Goal: Information Seeking & Learning: Learn about a topic

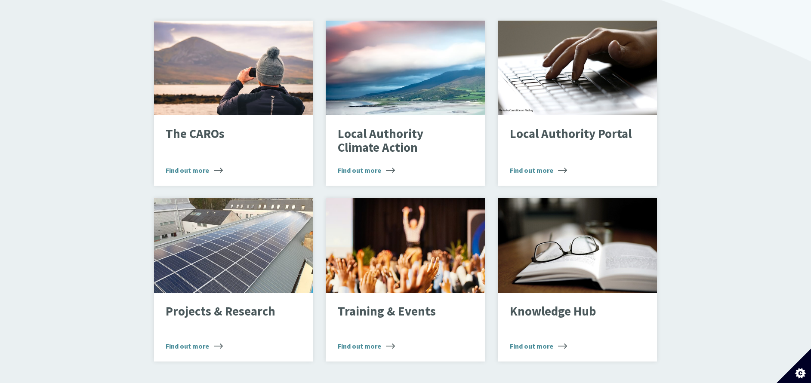
scroll to position [581, 0]
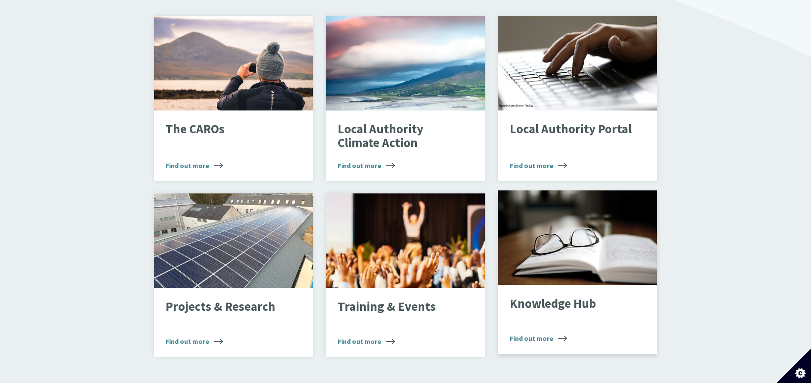
click at [577, 233] on div "Open book" at bounding box center [577, 238] width 159 height 95
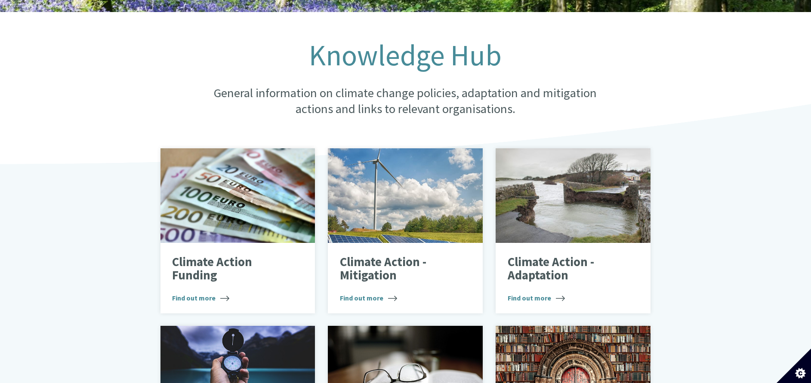
scroll to position [194, 0]
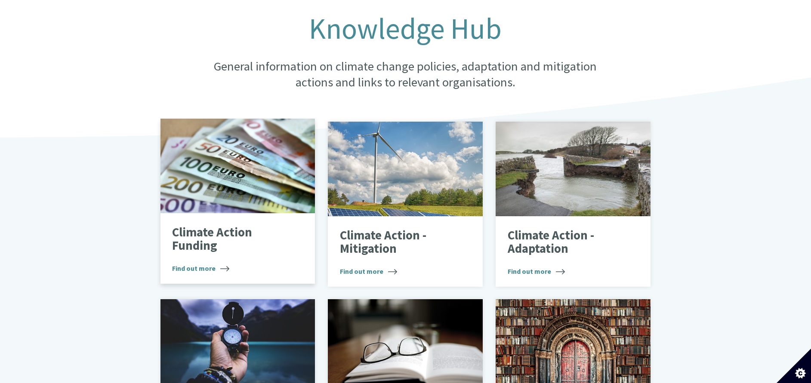
click at [228, 178] on div "Euros" at bounding box center [237, 166] width 155 height 95
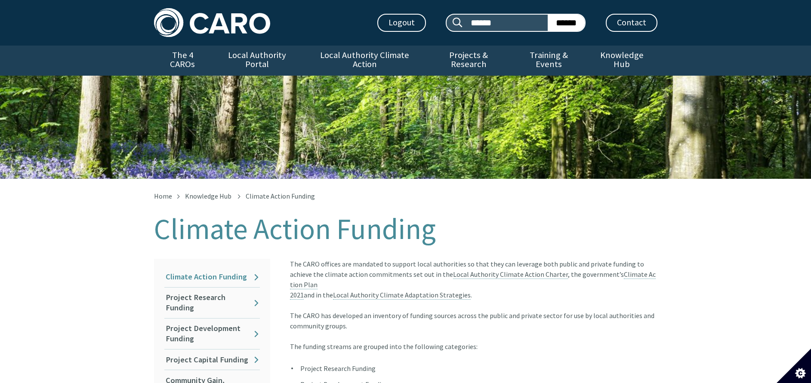
click at [211, 267] on link "Climate Action Funding" at bounding box center [212, 277] width 96 height 20
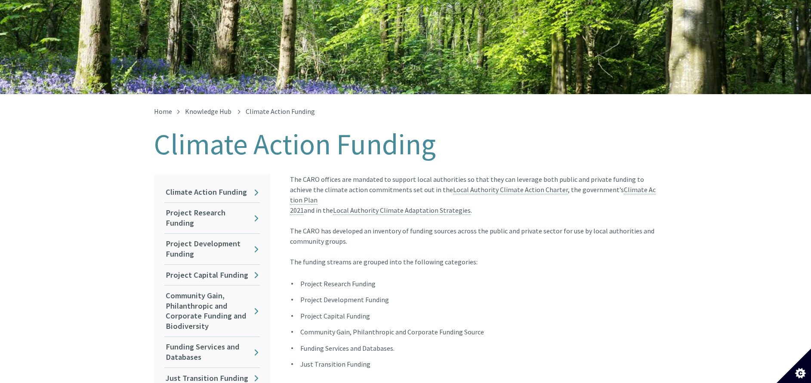
scroll to position [129, 0]
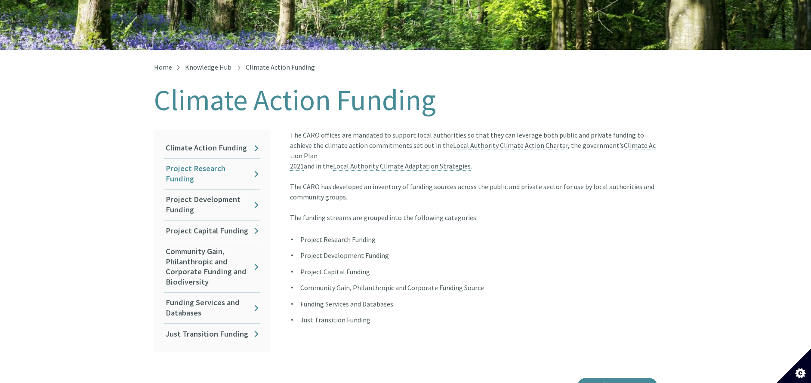
click at [189, 160] on link "Project Research Funding" at bounding box center [212, 174] width 96 height 31
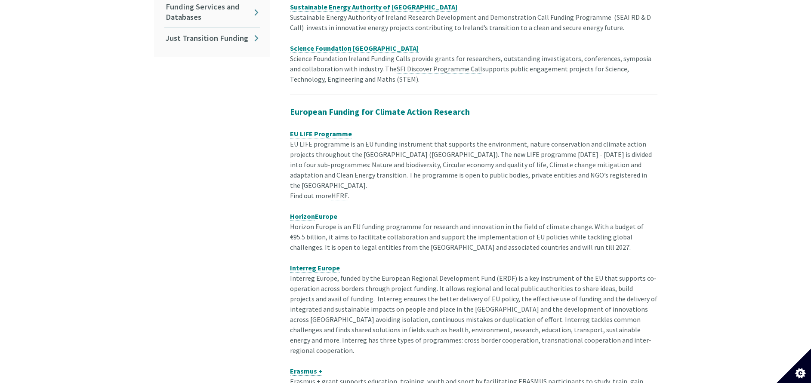
scroll to position [452, 0]
